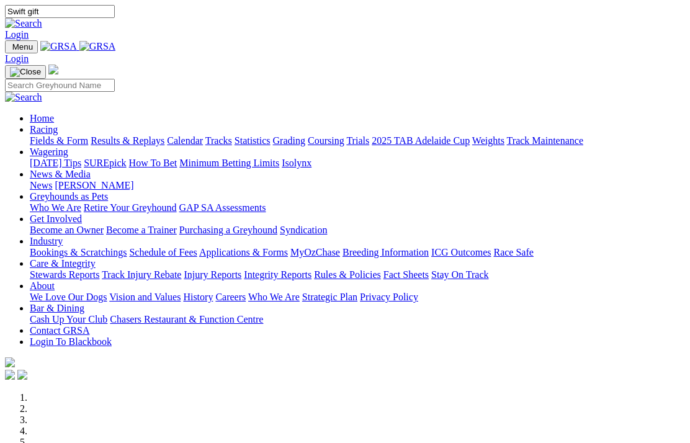
type input "Swift gift"
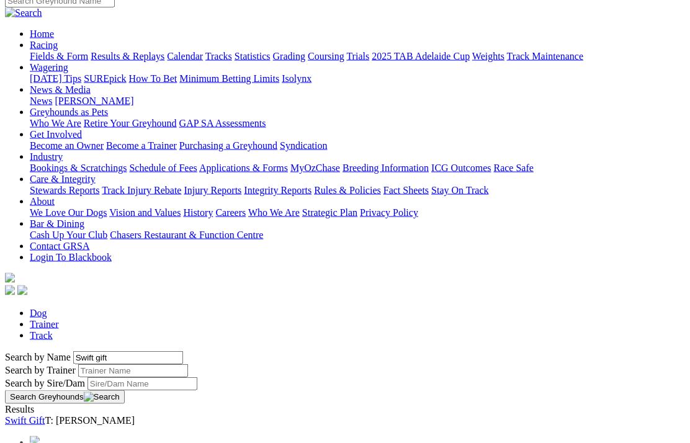
scroll to position [107, 0]
click at [45, 415] on link "Swift Gift" at bounding box center [25, 420] width 40 height 11
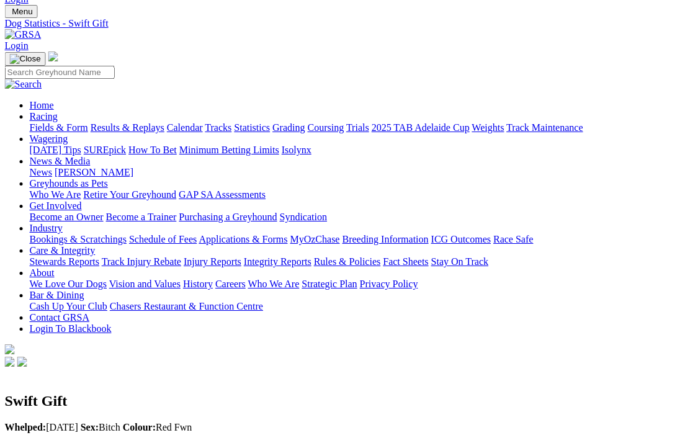
scroll to position [35, 1]
click at [147, 122] on link "Results & Replays" at bounding box center [128, 127] width 74 height 11
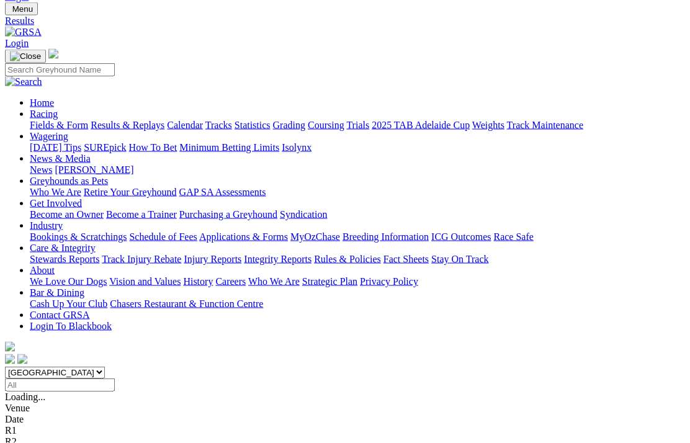
scroll to position [38, 0]
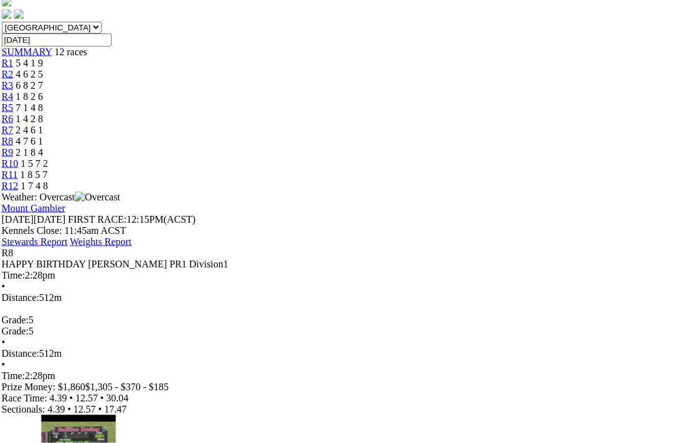
scroll to position [373, 4]
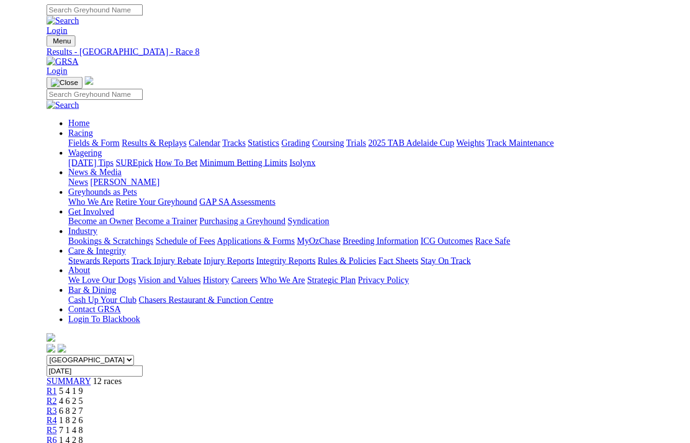
scroll to position [281, 0]
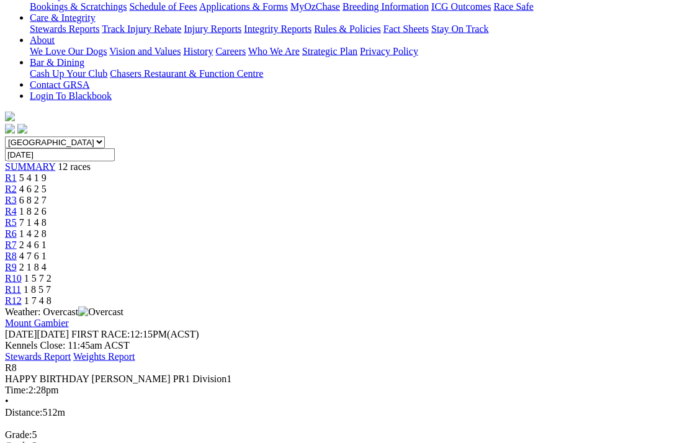
scroll to position [0, 0]
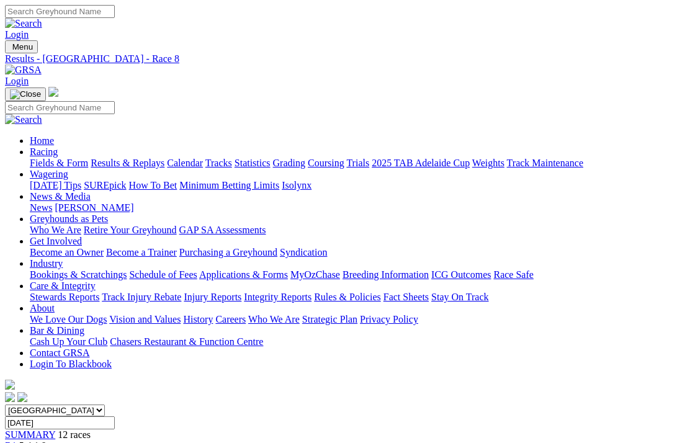
click at [115, 13] on input "Search" at bounding box center [60, 11] width 110 height 13
type input "Princetown flyer"
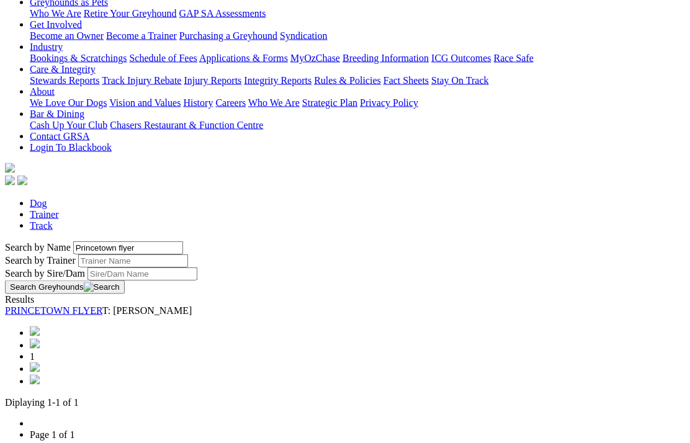
scroll to position [217, 0]
click at [84, 305] on link "PRINCETOWN FLYER" at bounding box center [53, 310] width 97 height 11
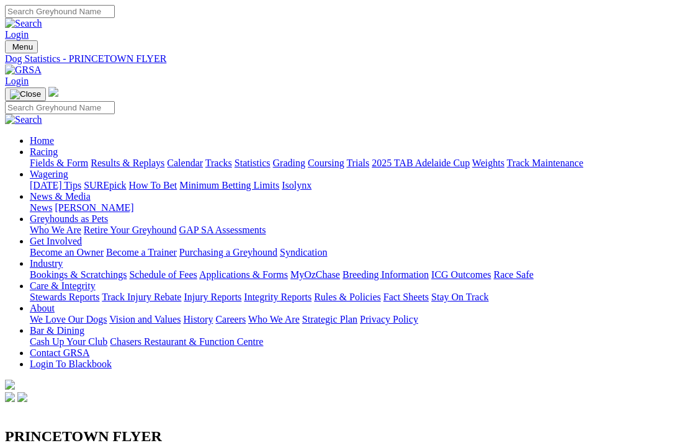
click at [154, 158] on link "Results & Replays" at bounding box center [128, 163] width 74 height 11
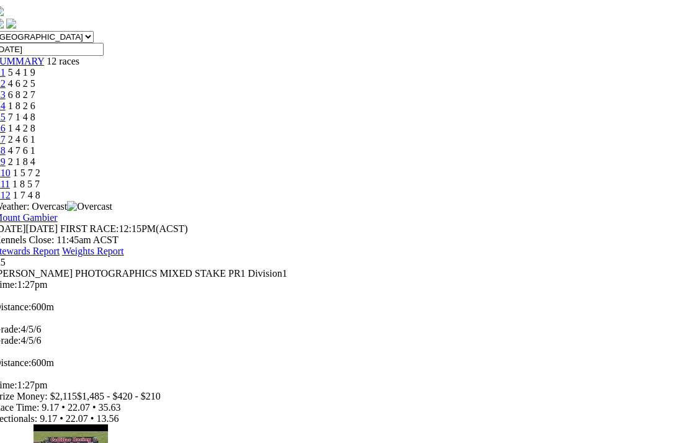
scroll to position [373, 12]
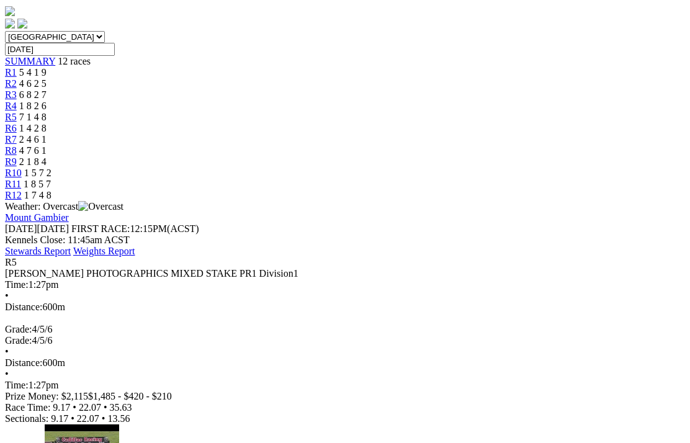
scroll to position [293, 0]
